Goal: Navigation & Orientation: Find specific page/section

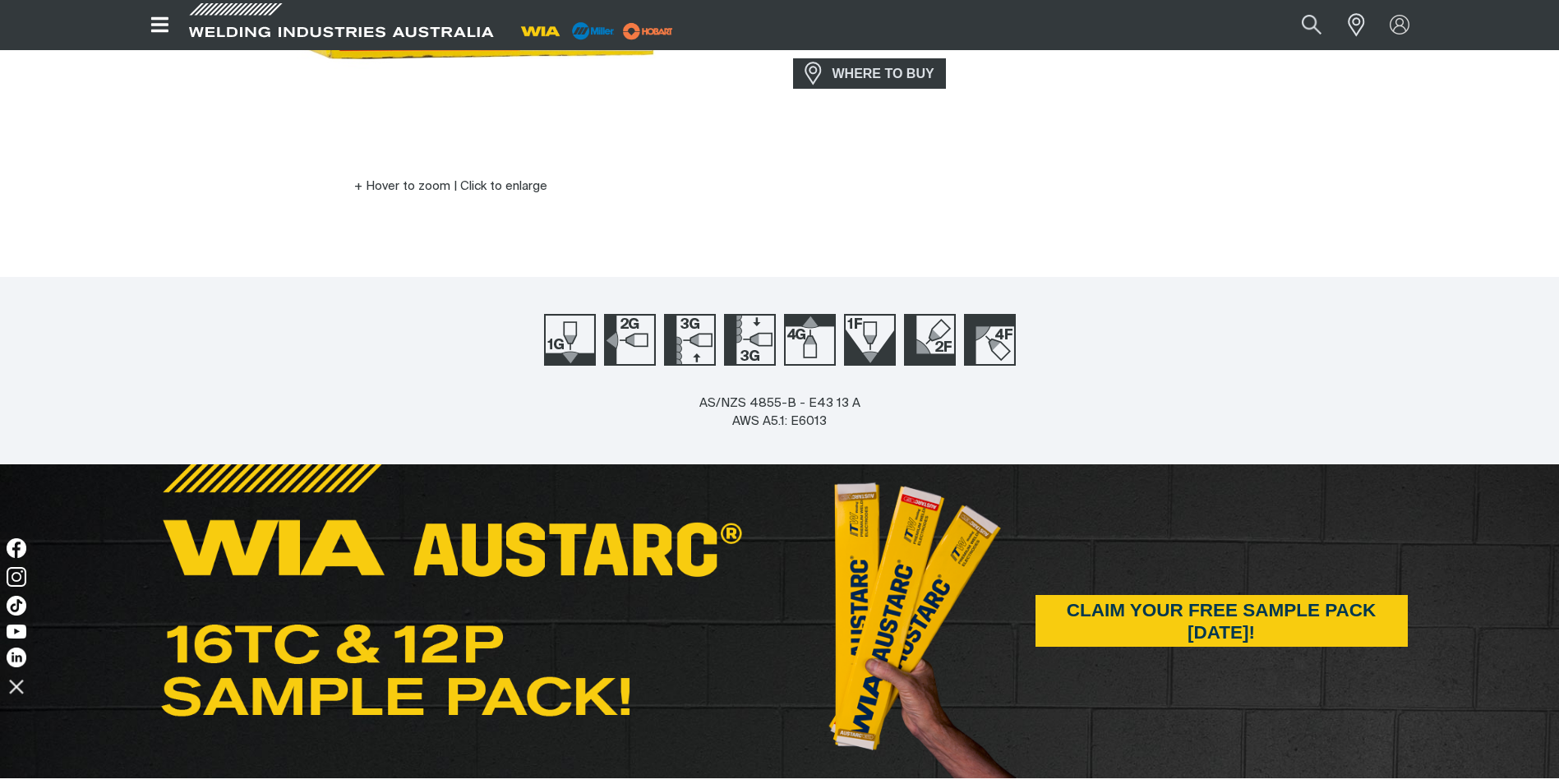
scroll to position [493, 0]
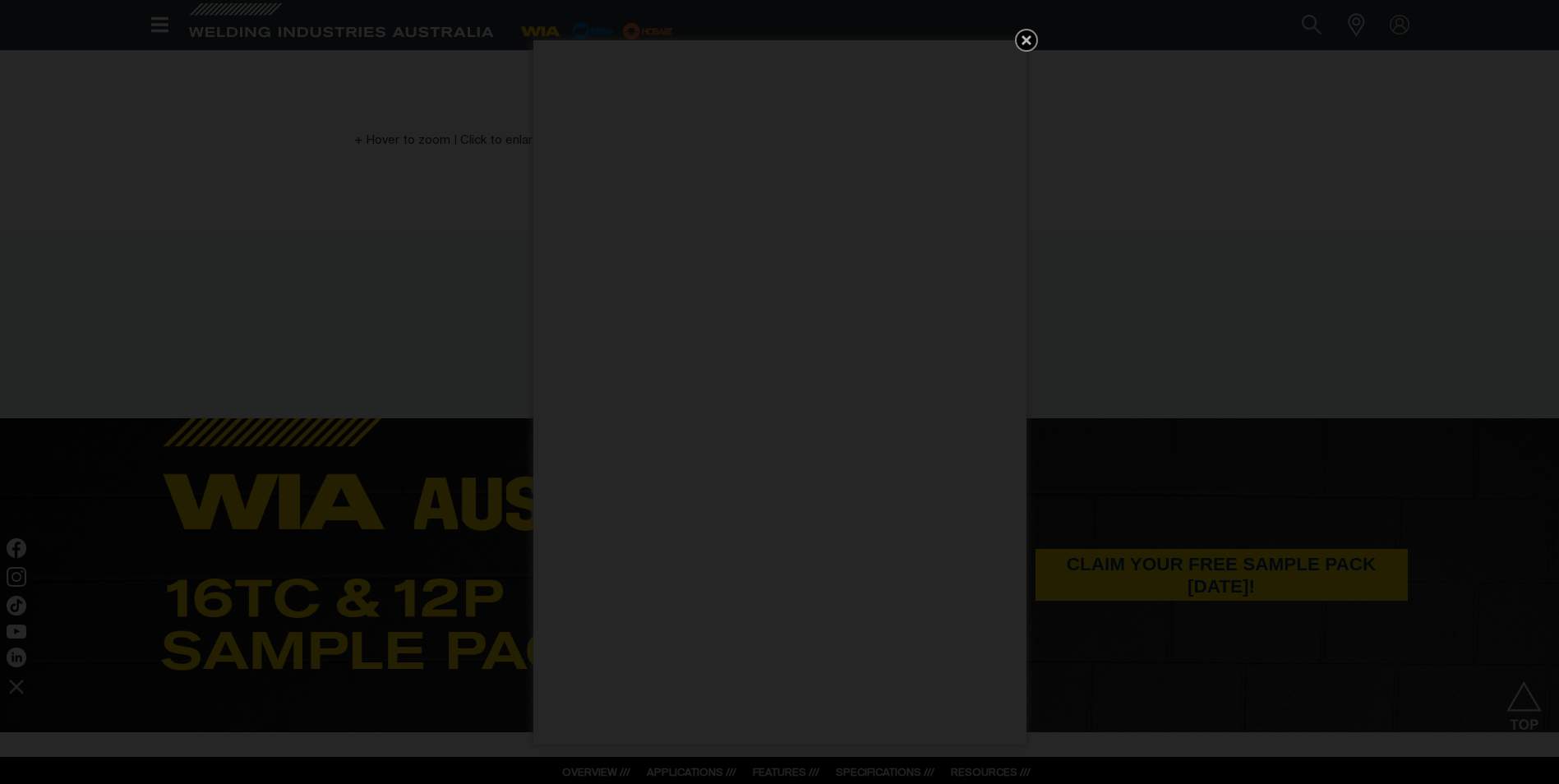
click at [1028, 41] on icon "Get 5 WIA Welding Guides Free!" at bounding box center [1027, 40] width 10 height 10
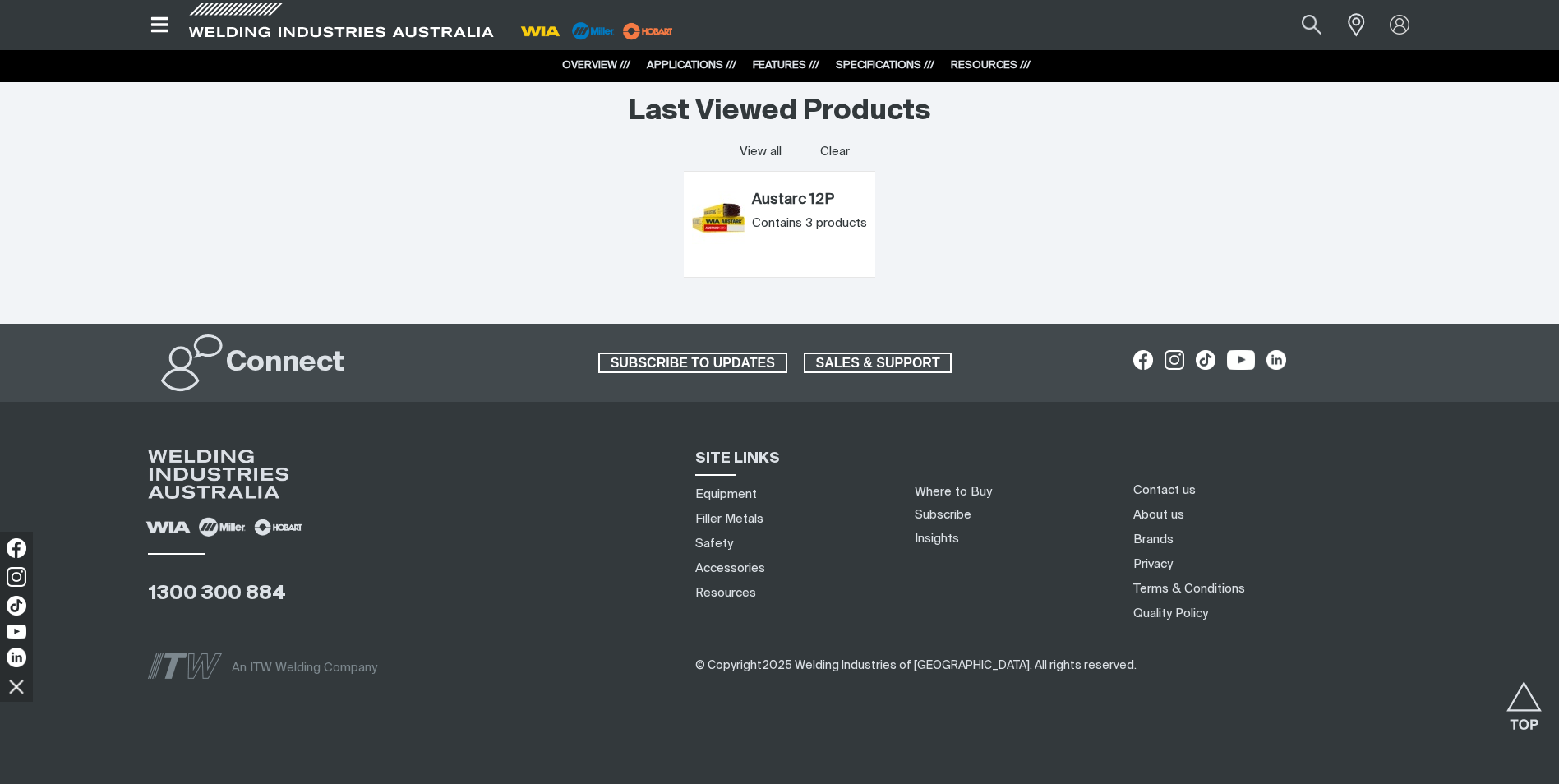
scroll to position [4373, 0]
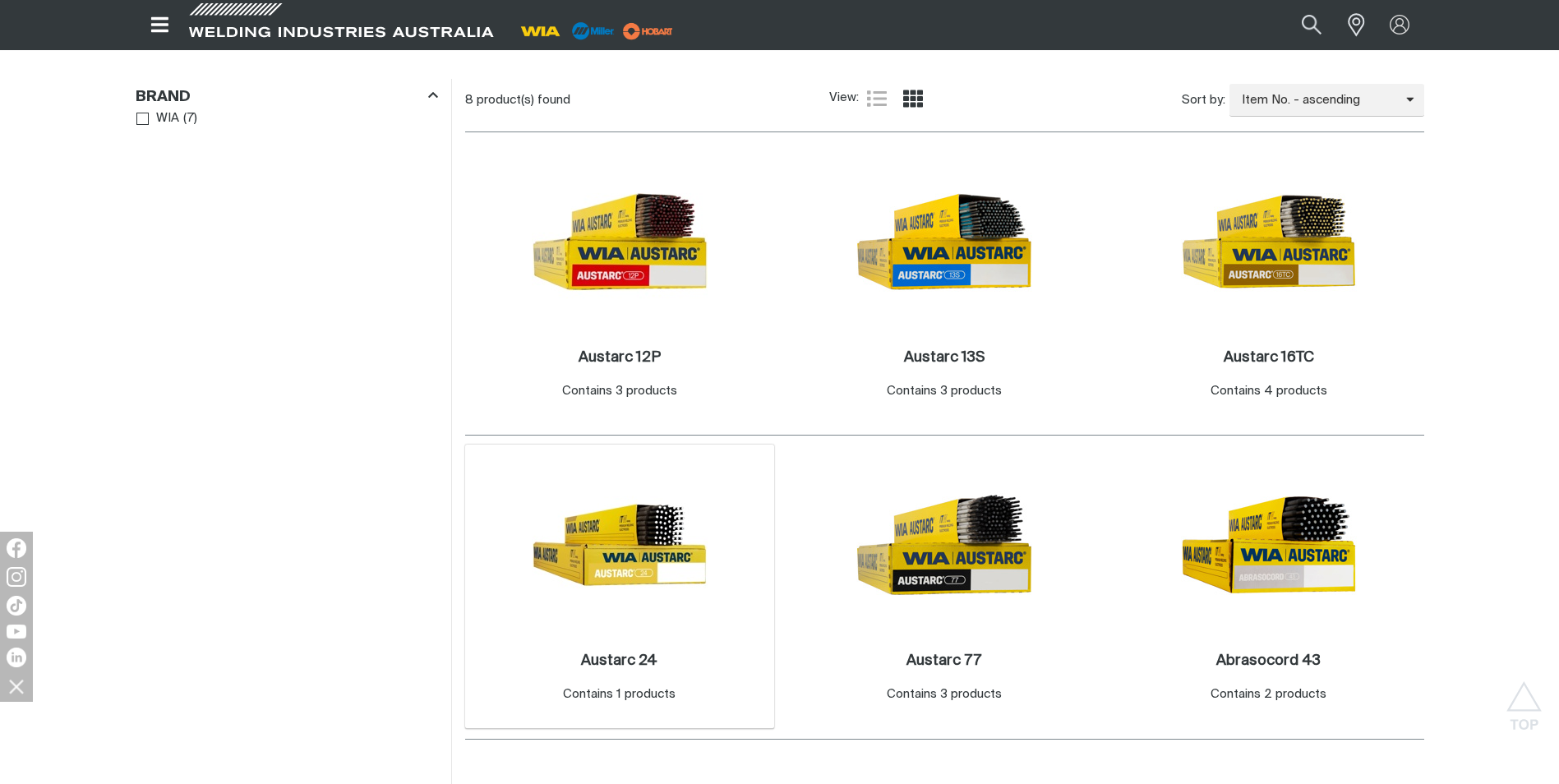
scroll to position [740, 0]
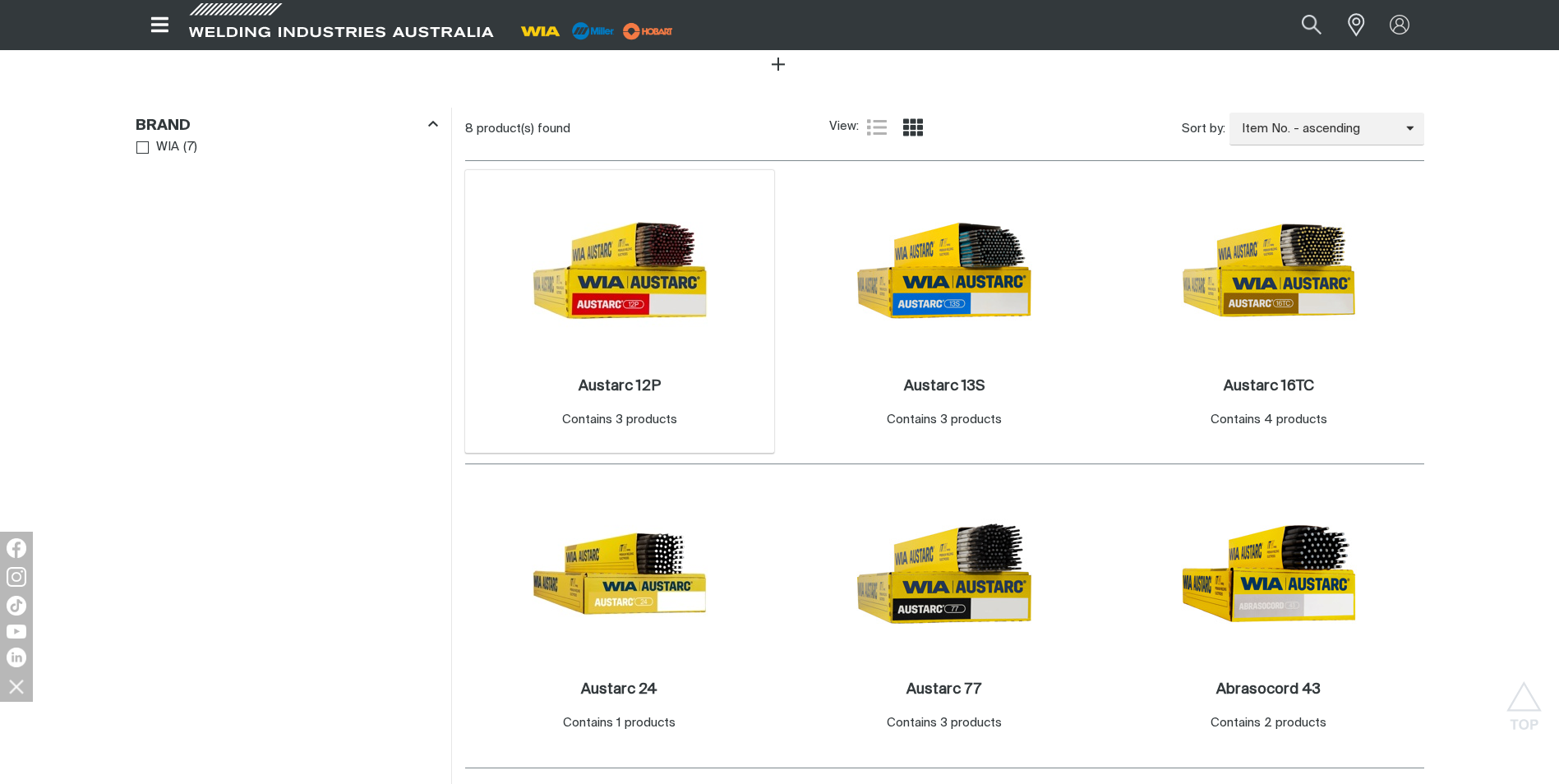
click at [554, 282] on img at bounding box center [620, 270] width 176 height 176
